Goal: Navigation & Orientation: Understand site structure

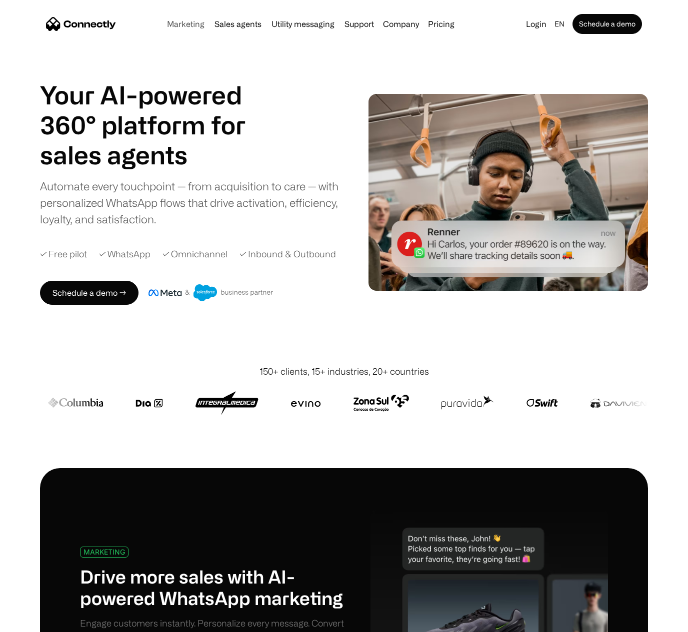
click at [203, 27] on link "Marketing" at bounding box center [185, 24] width 45 height 8
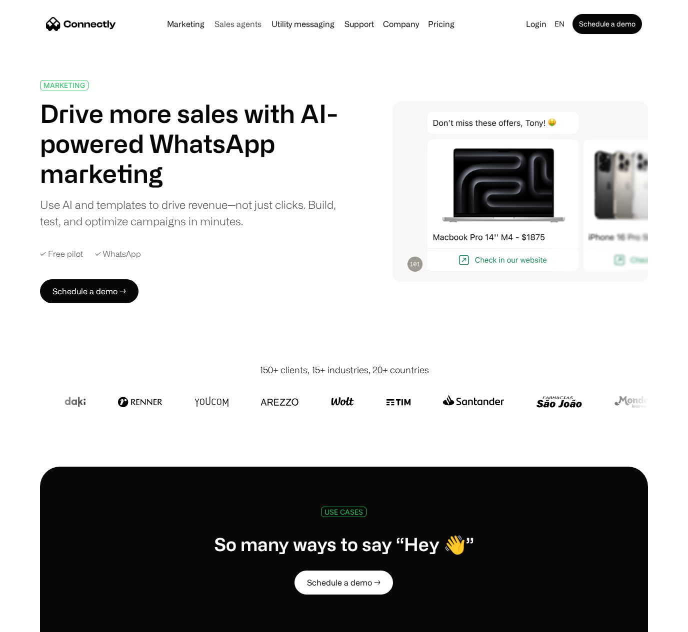
click at [239, 21] on link "Sales agents" at bounding box center [237, 24] width 55 height 8
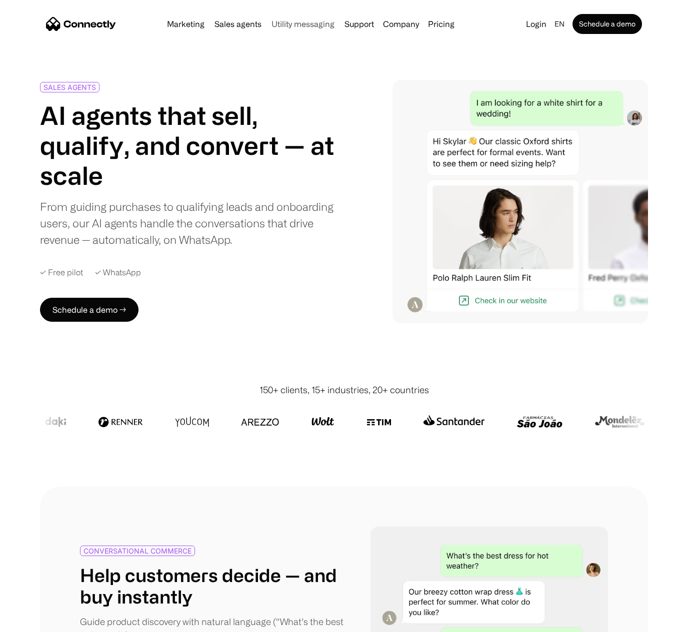
click at [287, 26] on link "Utility messaging" at bounding box center [302, 24] width 71 height 8
